Goal: Book appointment/travel/reservation

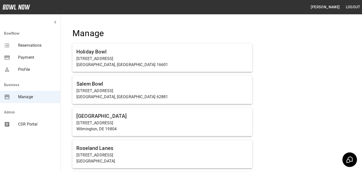
scroll to position [2055, 0]
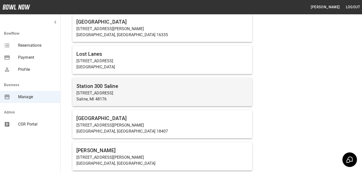
click at [140, 92] on p "[STREET_ADDRESS]" at bounding box center [162, 93] width 172 height 6
click at [114, 82] on h6 "Station 300 Saline" at bounding box center [162, 86] width 172 height 8
click at [114, 82] on div "Station [GEOGRAPHIC_DATA][STREET_ADDRESS]" at bounding box center [162, 92] width 180 height 28
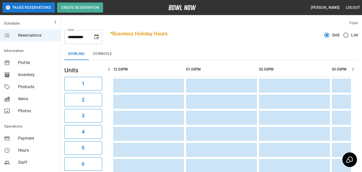
click at [42, 83] on div "Products" at bounding box center [30, 87] width 60 height 12
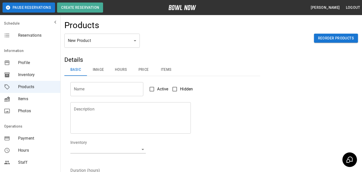
click at [24, 34] on span "Reservations" at bounding box center [37, 35] width 38 height 6
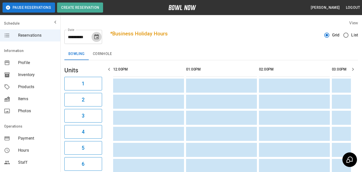
click at [93, 39] on button "Choose date, selected date is Aug 29, 2025" at bounding box center [96, 37] width 10 height 10
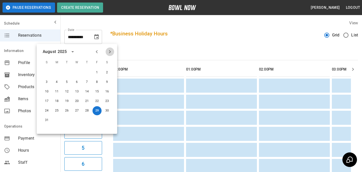
click at [110, 52] on icon "Next month" at bounding box center [110, 52] width 6 height 6
click at [77, 70] on button "3" at bounding box center [76, 72] width 9 height 9
type input "**********"
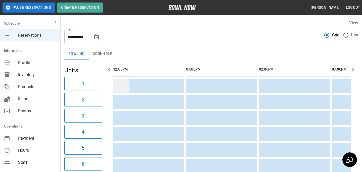
click at [124, 83] on td "sticky table" at bounding box center [121, 86] width 16 height 14
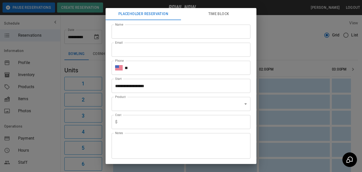
click at [227, 16] on button "Time Block" at bounding box center [218, 14] width 75 height 12
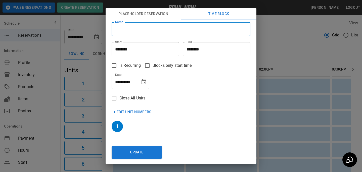
click at [148, 22] on input "Name" at bounding box center [181, 29] width 139 height 14
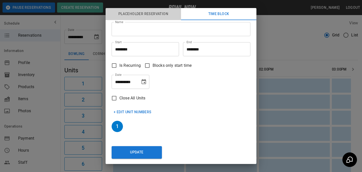
click at [144, 19] on button "Placeholder Reservation" at bounding box center [142, 14] width 75 height 12
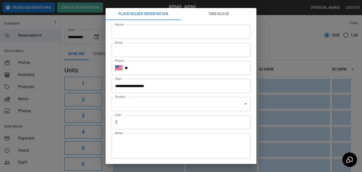
click at [69, 84] on div "**********" at bounding box center [181, 86] width 362 height 172
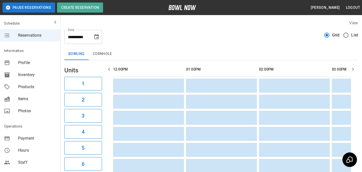
click at [94, 36] on icon "Choose date, selected date is Sep 3, 2025" at bounding box center [96, 36] width 5 height 5
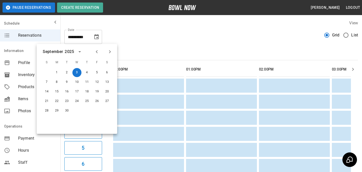
click at [133, 23] on div "View" at bounding box center [210, 23] width 293 height 6
click at [236, 105] on td "sticky table" at bounding box center [231, 102] width 16 height 14
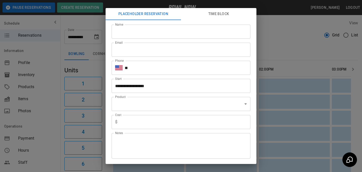
click at [317, 57] on div "**********" at bounding box center [181, 86] width 362 height 172
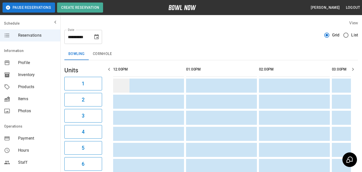
click at [121, 91] on td "sticky table" at bounding box center [121, 86] width 16 height 14
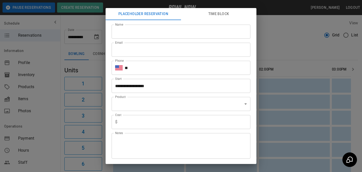
click at [220, 10] on button "Time Block" at bounding box center [218, 14] width 75 height 12
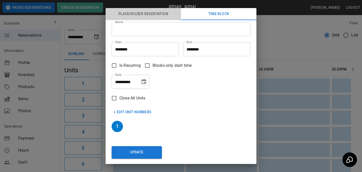
click at [123, 14] on button "Placeholder Reservation" at bounding box center [142, 14] width 75 height 12
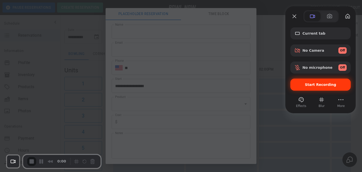
click at [302, 80] on div "Start Recording" at bounding box center [320, 85] width 60 height 12
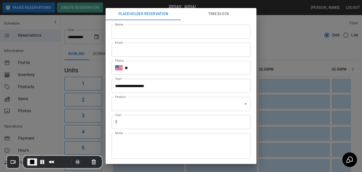
click at [296, 63] on div "**********" at bounding box center [181, 86] width 362 height 172
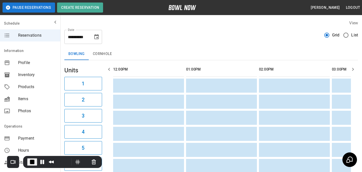
click at [85, 158] on div "Recorder controls - play pause" at bounding box center [86, 162] width 24 height 8
click at [84, 160] on button "Restart Recording" at bounding box center [86, 162] width 6 height 6
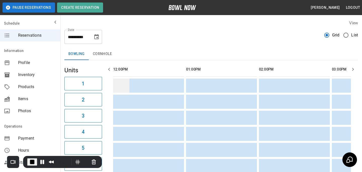
click at [127, 87] on td "sticky table" at bounding box center [121, 86] width 16 height 14
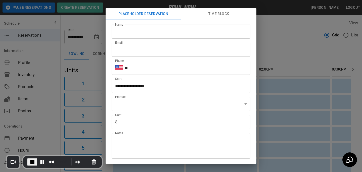
click at [217, 16] on button "Time Block" at bounding box center [218, 14] width 75 height 12
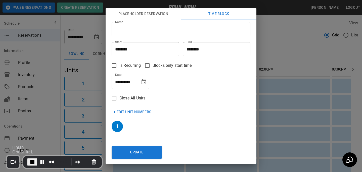
click at [35, 162] on button "End Recording" at bounding box center [32, 162] width 10 height 8
